Goal: Task Accomplishment & Management: Manage account settings

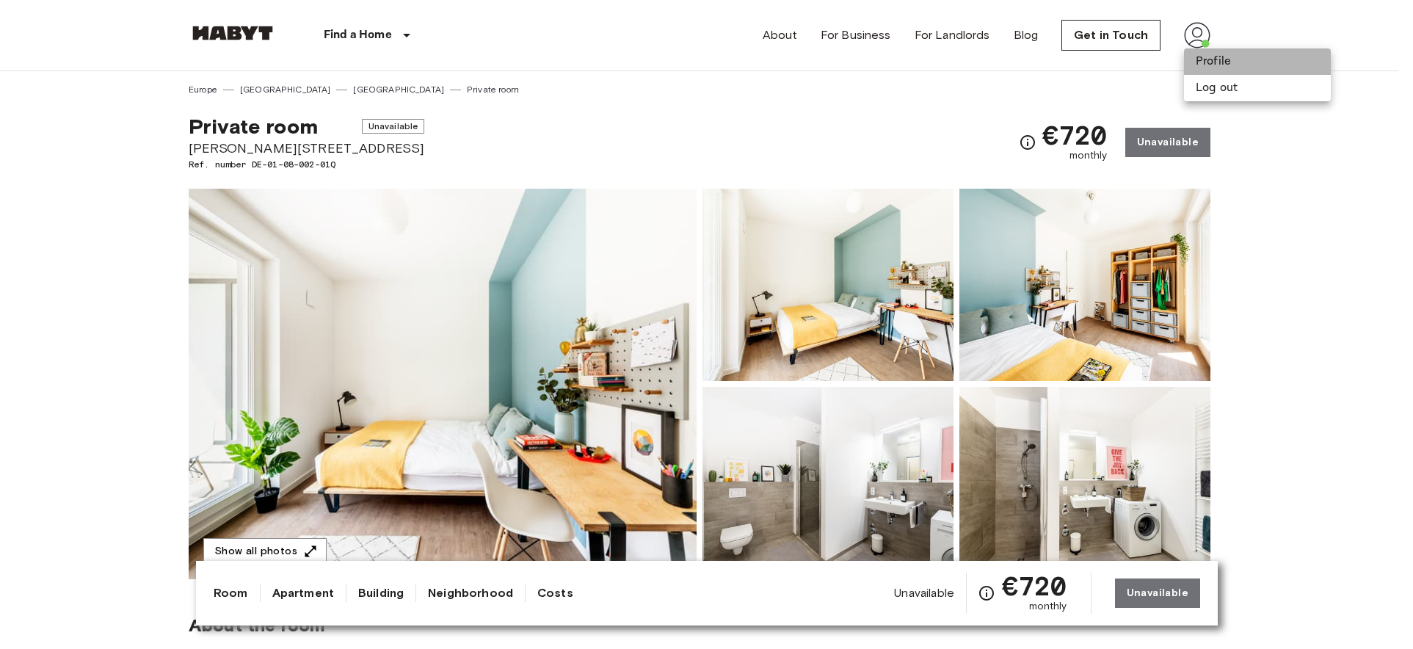
click at [1203, 65] on li "Profile" at bounding box center [1257, 61] width 147 height 26
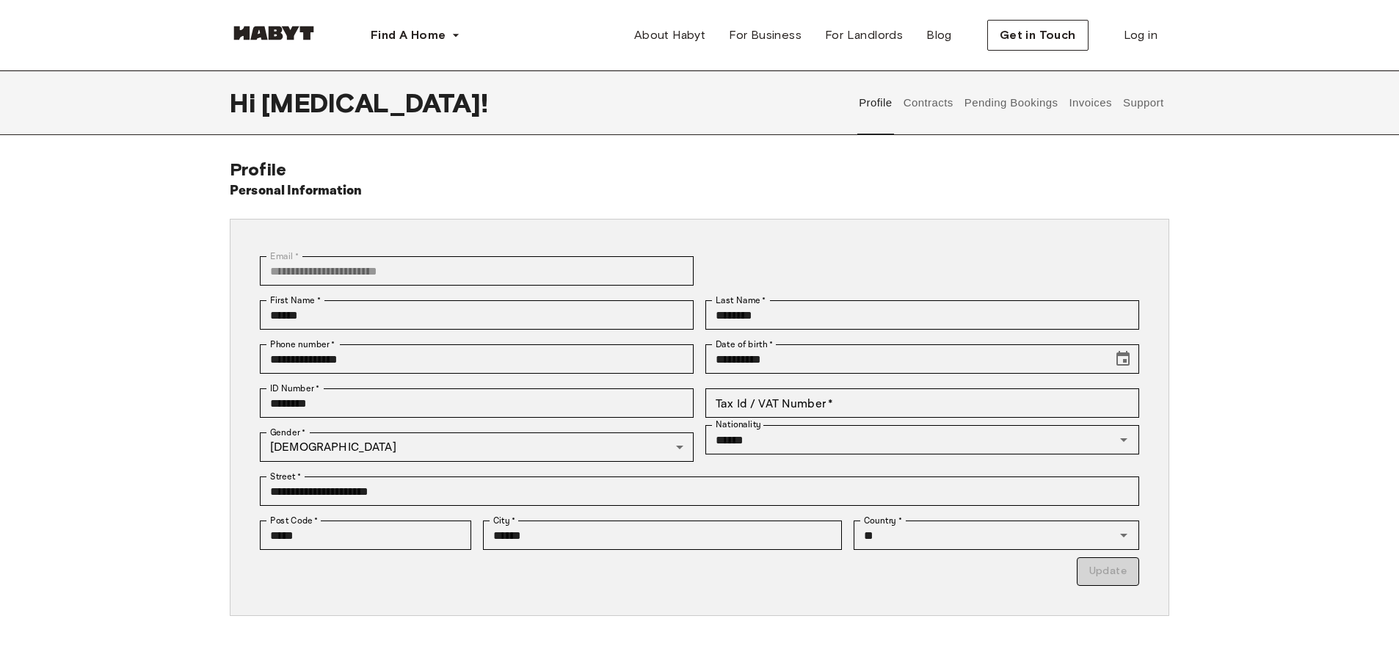
click at [939, 99] on button "Contracts" at bounding box center [928, 102] width 54 height 65
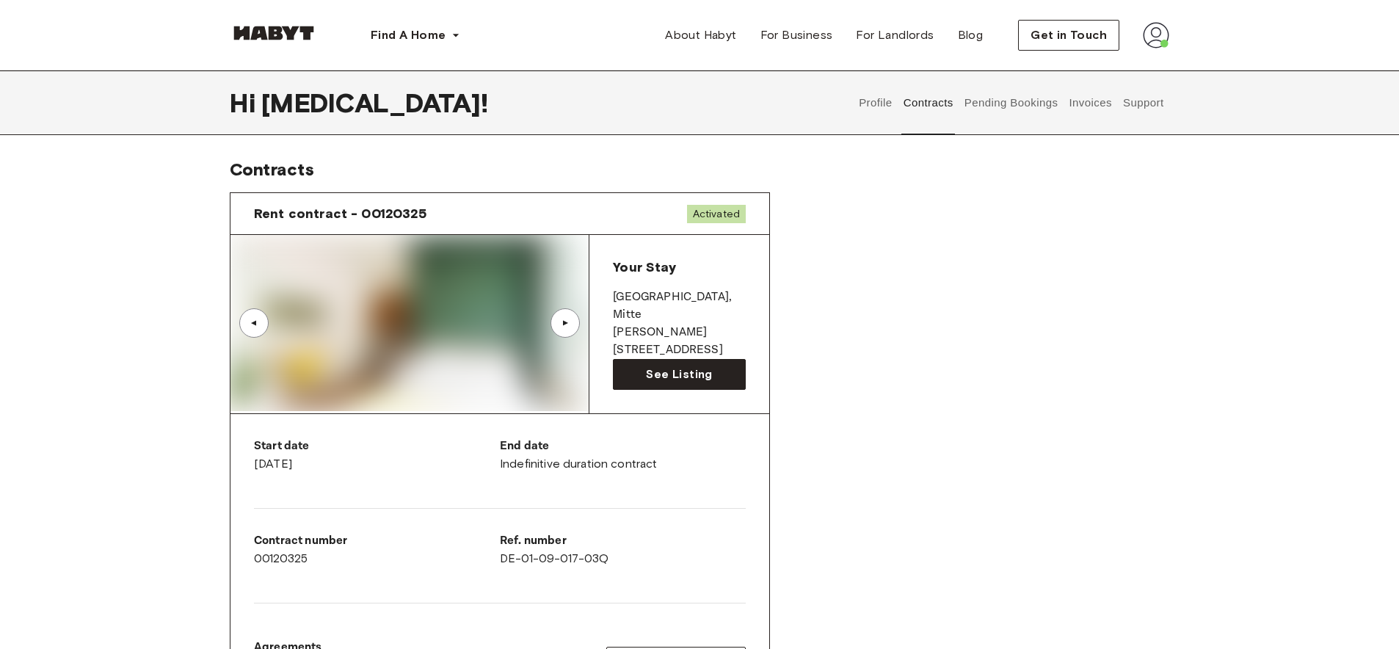
click at [1094, 106] on button "Invoices" at bounding box center [1090, 102] width 46 height 65
